Goal: Obtain resource: Download file/media

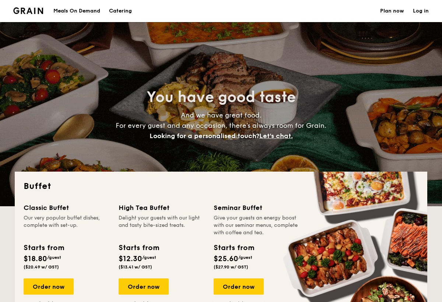
select select
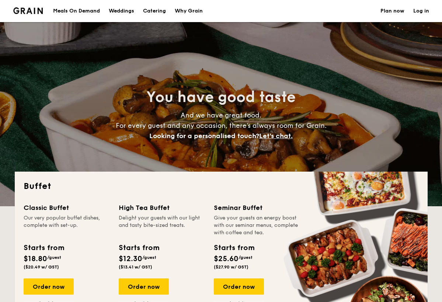
click at [154, 13] on h1 "Catering" at bounding box center [154, 11] width 23 height 22
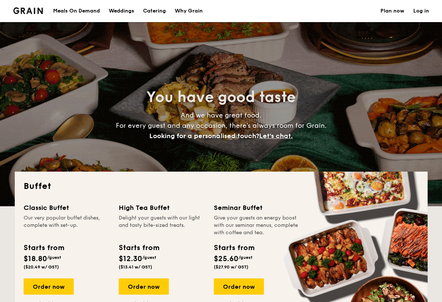
click at [151, 16] on h1 "Catering" at bounding box center [154, 11] width 23 height 22
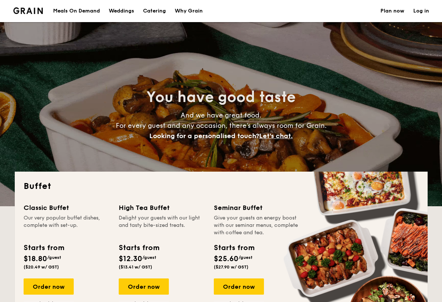
click at [152, 15] on h1 "Catering" at bounding box center [154, 11] width 23 height 22
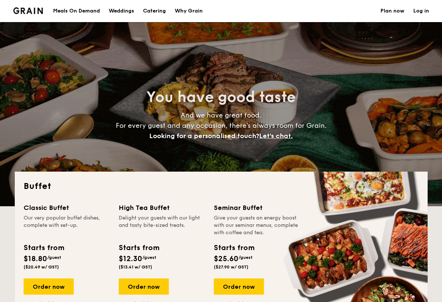
click at [152, 15] on h1 "Catering" at bounding box center [154, 11] width 23 height 22
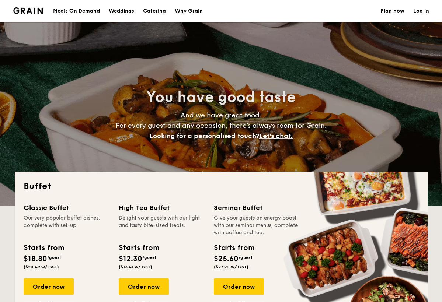
click at [152, 2] on h1 "Catering" at bounding box center [154, 11] width 23 height 22
click at [152, 12] on h1 "Catering" at bounding box center [154, 11] width 23 height 22
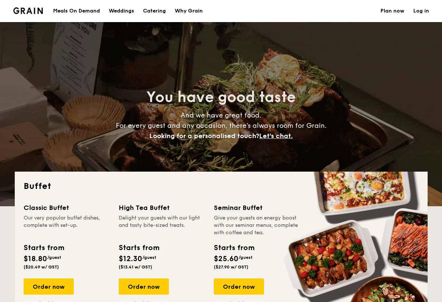
click at [152, 12] on h1 "Catering" at bounding box center [154, 11] width 23 height 22
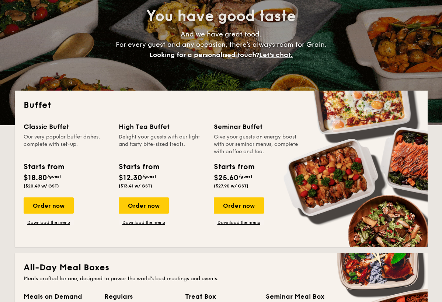
scroll to position [82, 0]
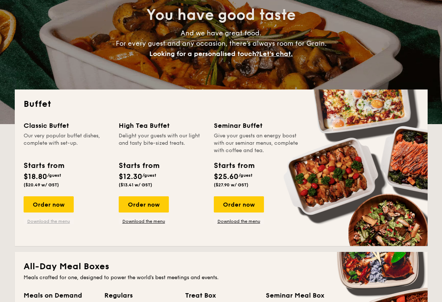
click at [62, 221] on link "Download the menu" at bounding box center [49, 221] width 50 height 6
